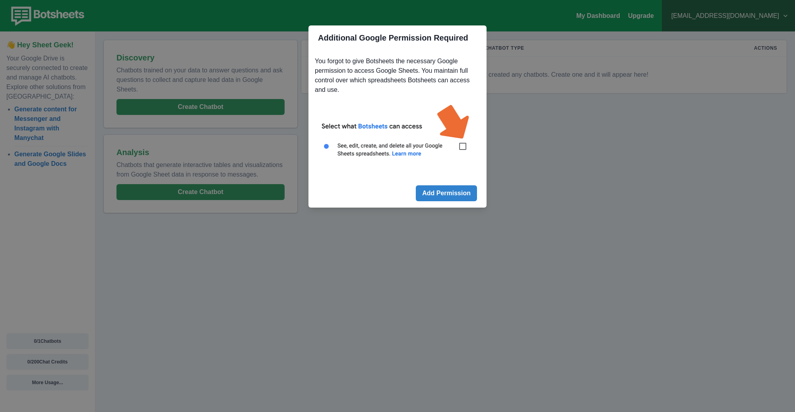
click at [463, 148] on img at bounding box center [397, 135] width 165 height 75
click at [453, 190] on button "Add Permission" at bounding box center [446, 193] width 61 height 16
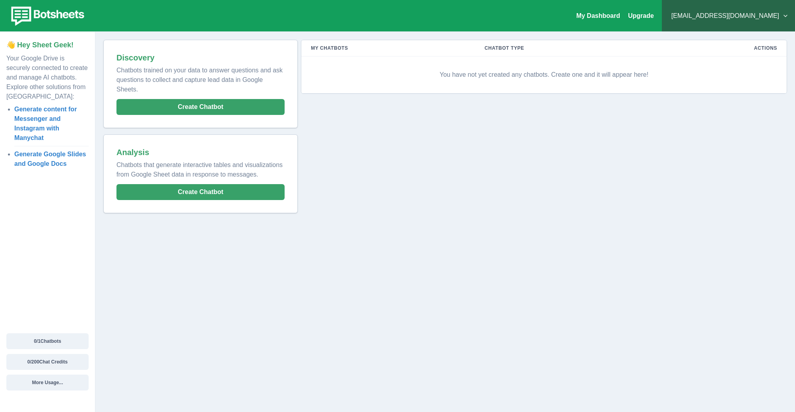
click at [505, 72] on p "You have not yet created any chatbots. Create one and it will appear here!" at bounding box center [544, 75] width 466 height 24
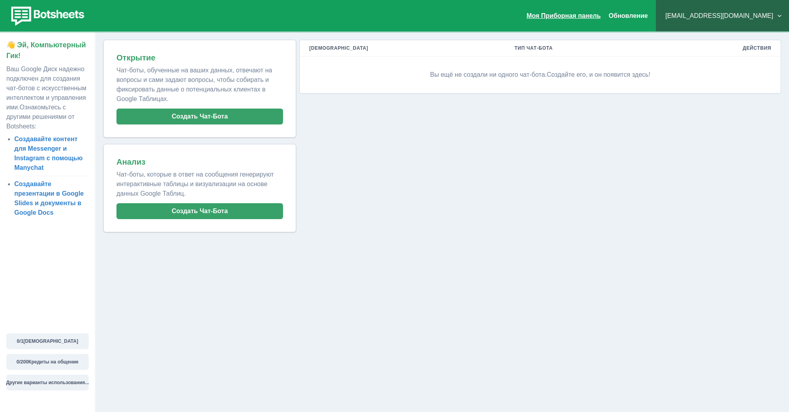
click at [601, 15] on ya-tr-span "Моя Приборная панель" at bounding box center [564, 15] width 74 height 7
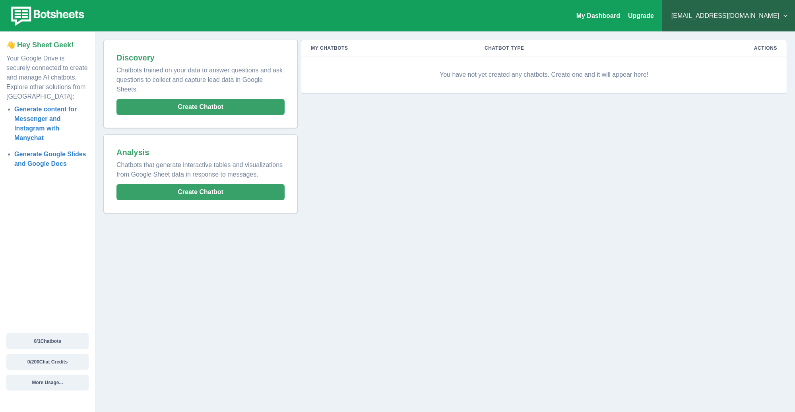
click at [472, 58] on td "You have not yet created any chatbots. Create one and it will appear here!" at bounding box center [544, 74] width 486 height 37
click at [497, 67] on p "You have not yet created any chatbots. Create one and it will appear here!" at bounding box center [544, 75] width 466 height 24
click at [188, 184] on button "Create Chatbot" at bounding box center [201, 192] width 168 height 16
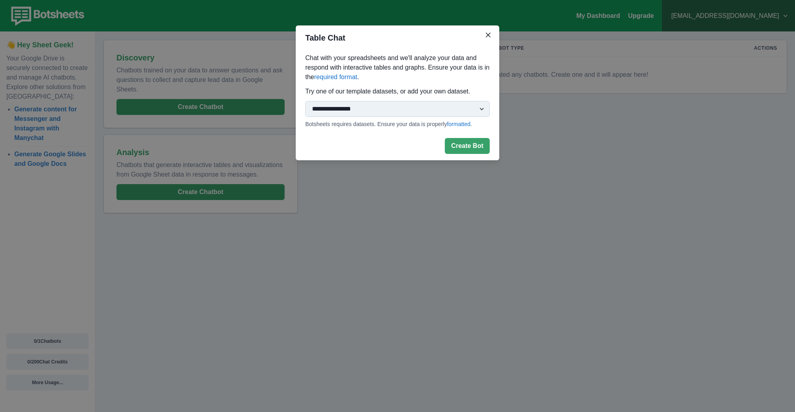
click at [450, 109] on select "**********" at bounding box center [397, 109] width 185 height 16
click at [487, 35] on icon "Close" at bounding box center [488, 35] width 5 height 5
